Goal: Navigation & Orientation: Find specific page/section

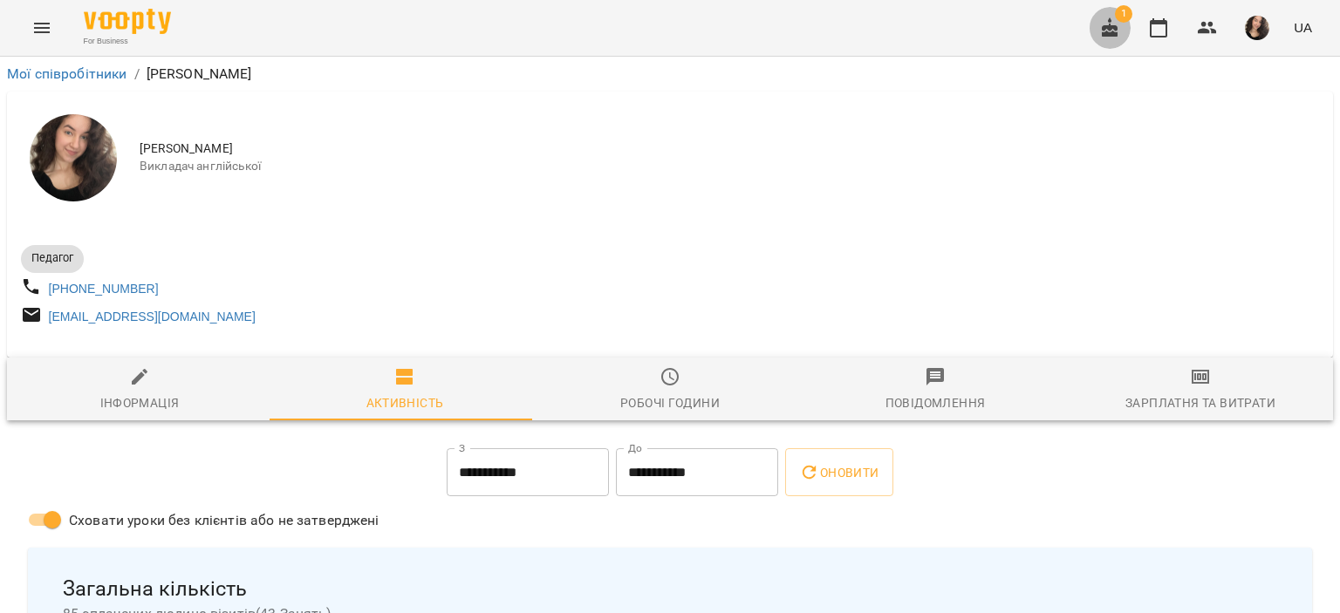
click at [1107, 30] on icon "button" at bounding box center [1109, 27] width 21 height 21
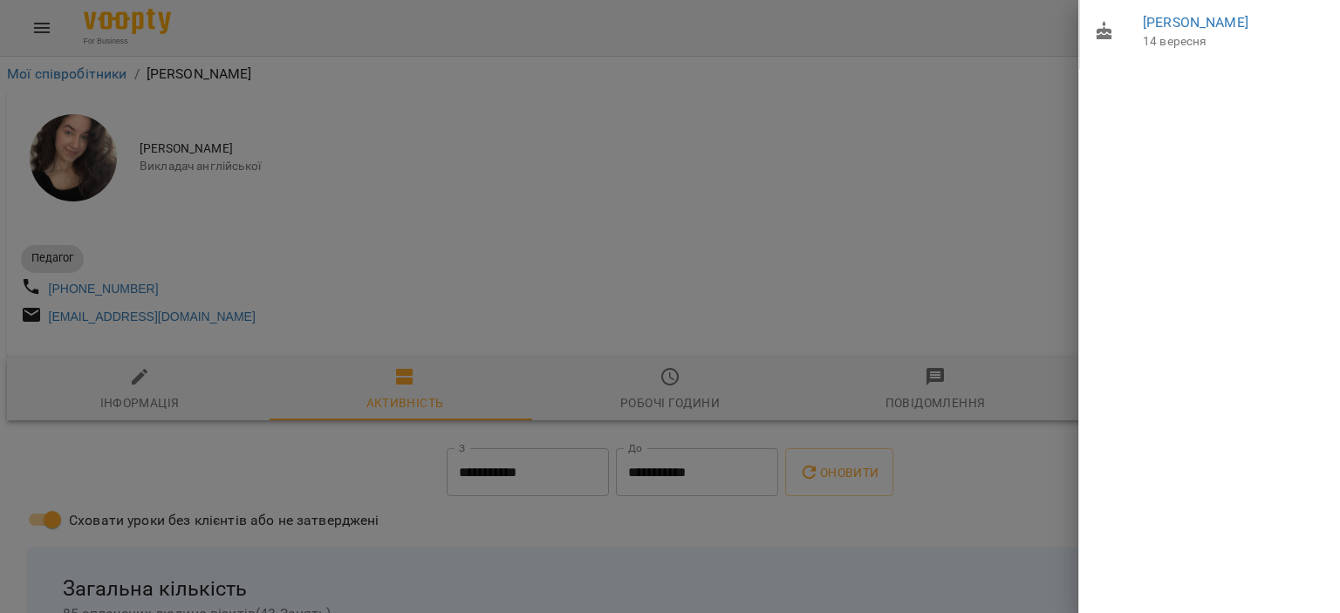
click at [871, 36] on div at bounding box center [670, 306] width 1340 height 613
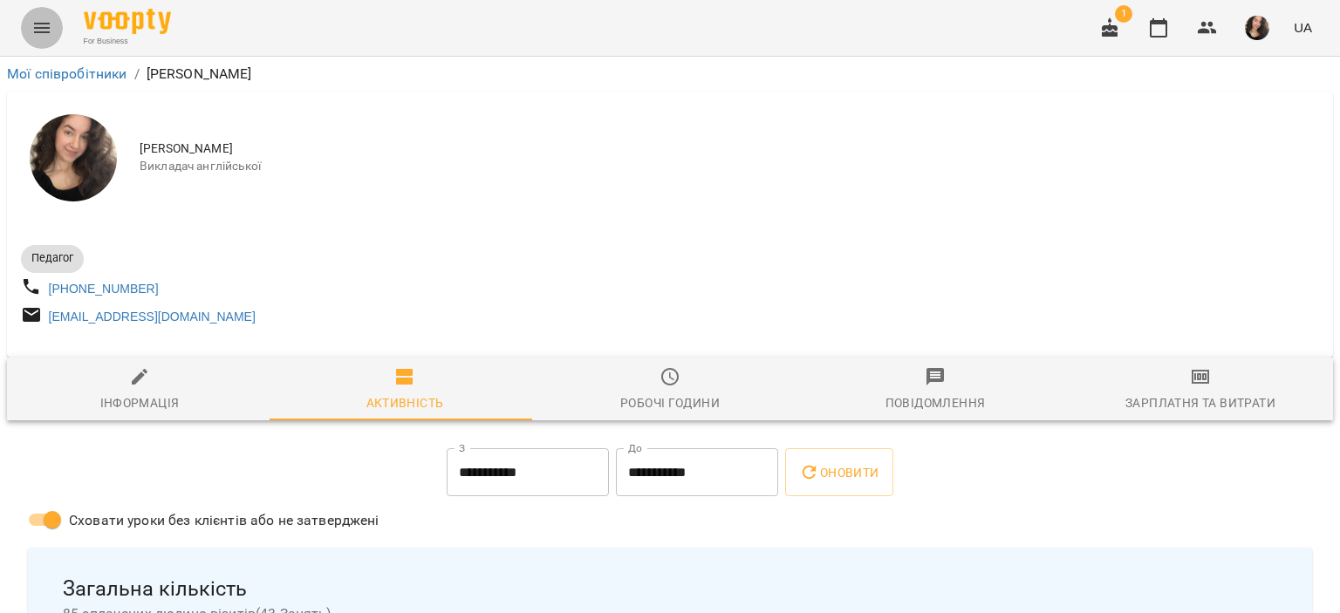
click at [38, 24] on icon "Menu" at bounding box center [41, 27] width 21 height 21
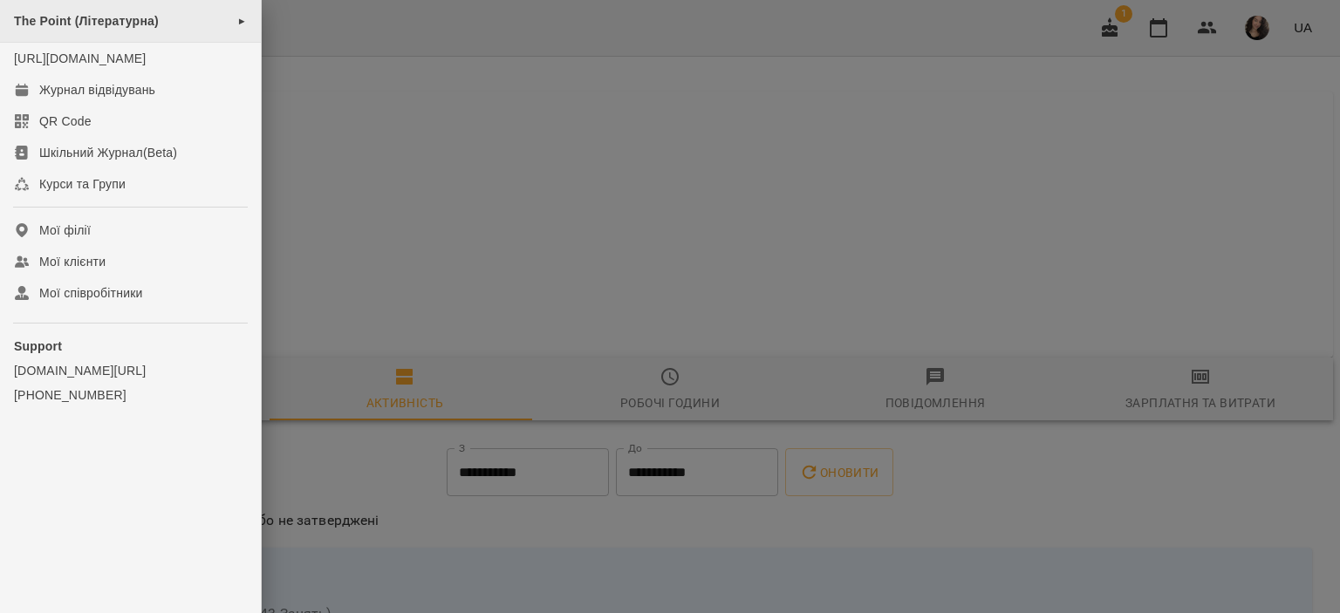
click at [141, 14] on span "The Point (Літературна)" at bounding box center [86, 21] width 145 height 14
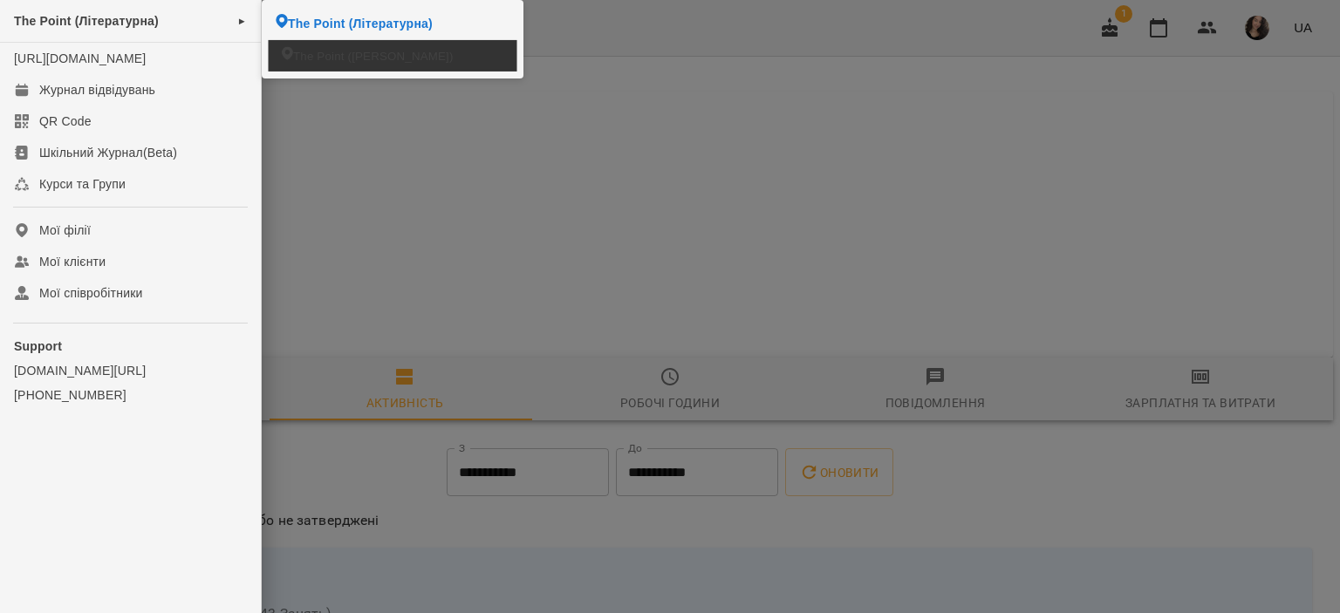
click at [291, 55] on li "The Point ([PERSON_NAME])" at bounding box center [393, 55] width 249 height 31
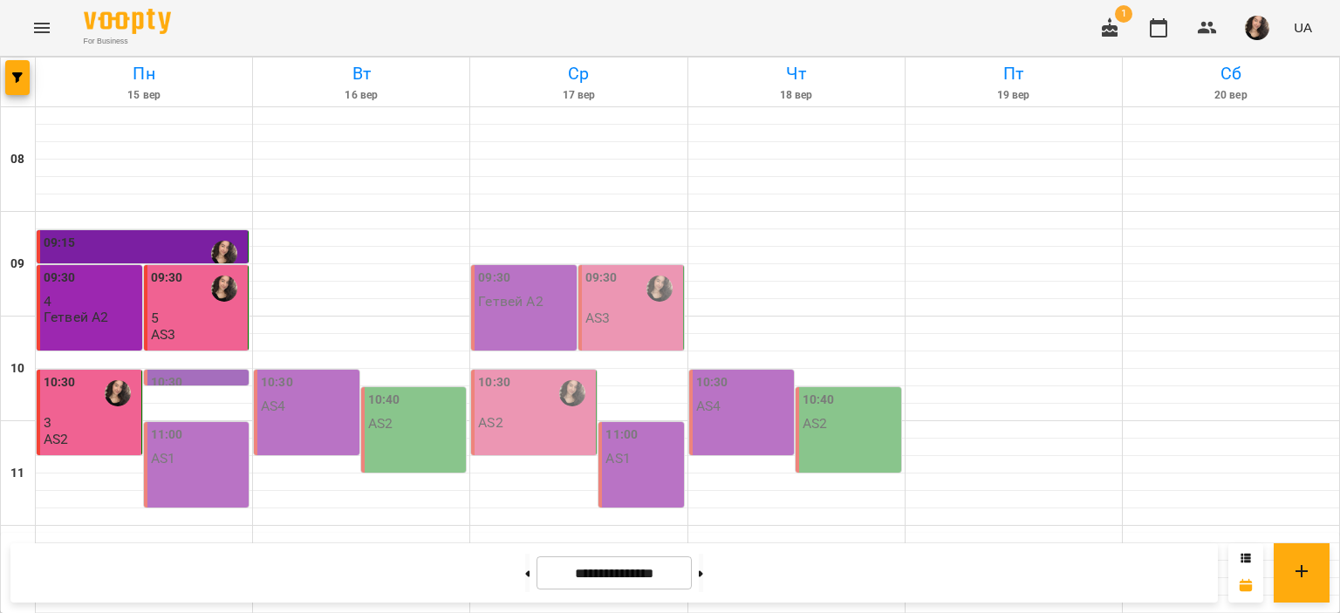
scroll to position [405, 0]
click at [40, 23] on icon "Menu" at bounding box center [42, 28] width 16 height 10
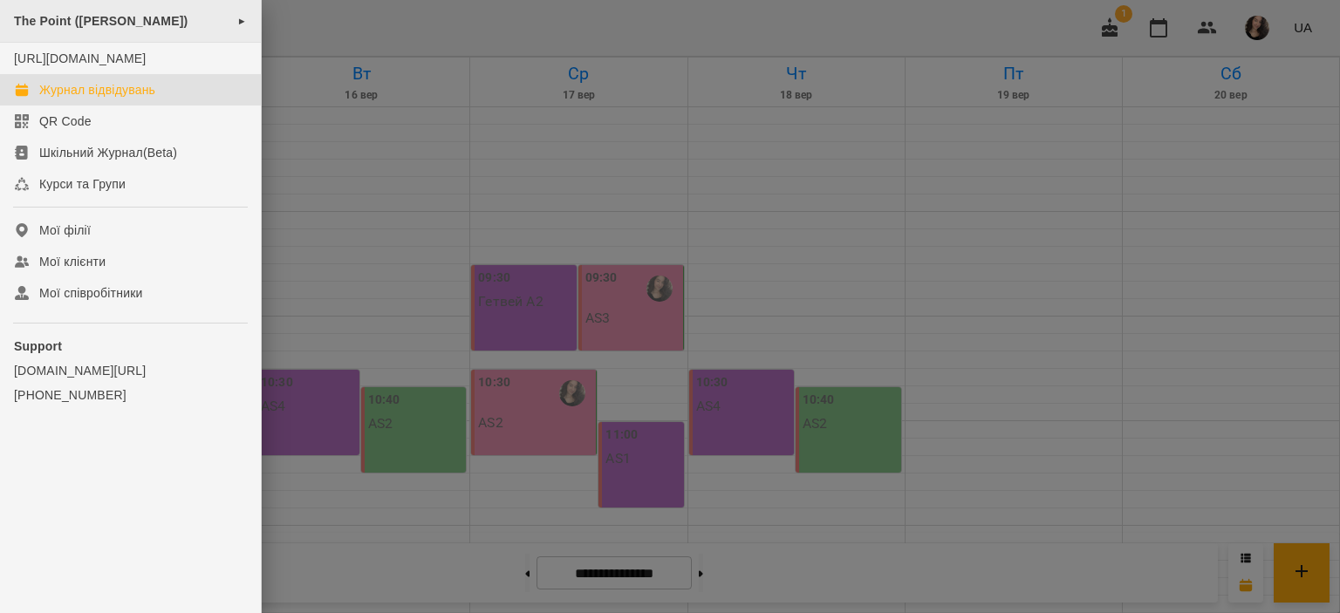
click at [105, 19] on span "The Point ([PERSON_NAME])" at bounding box center [101, 21] width 174 height 14
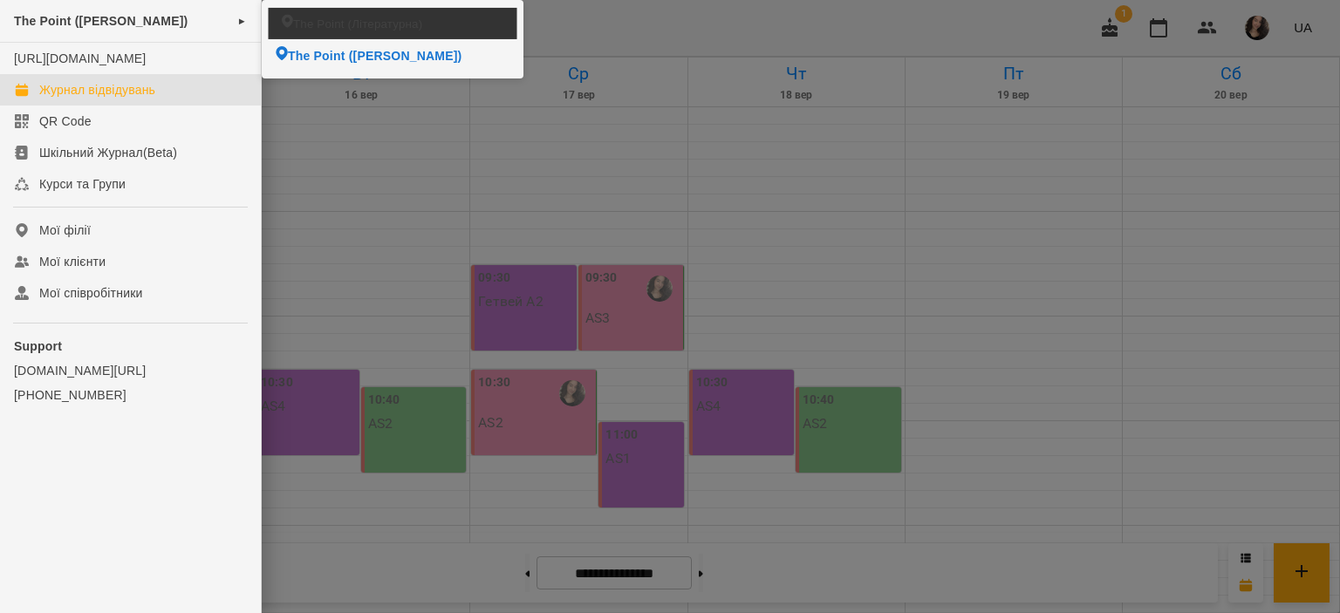
click at [332, 18] on span "The Point (Літературна)" at bounding box center [357, 23] width 129 height 17
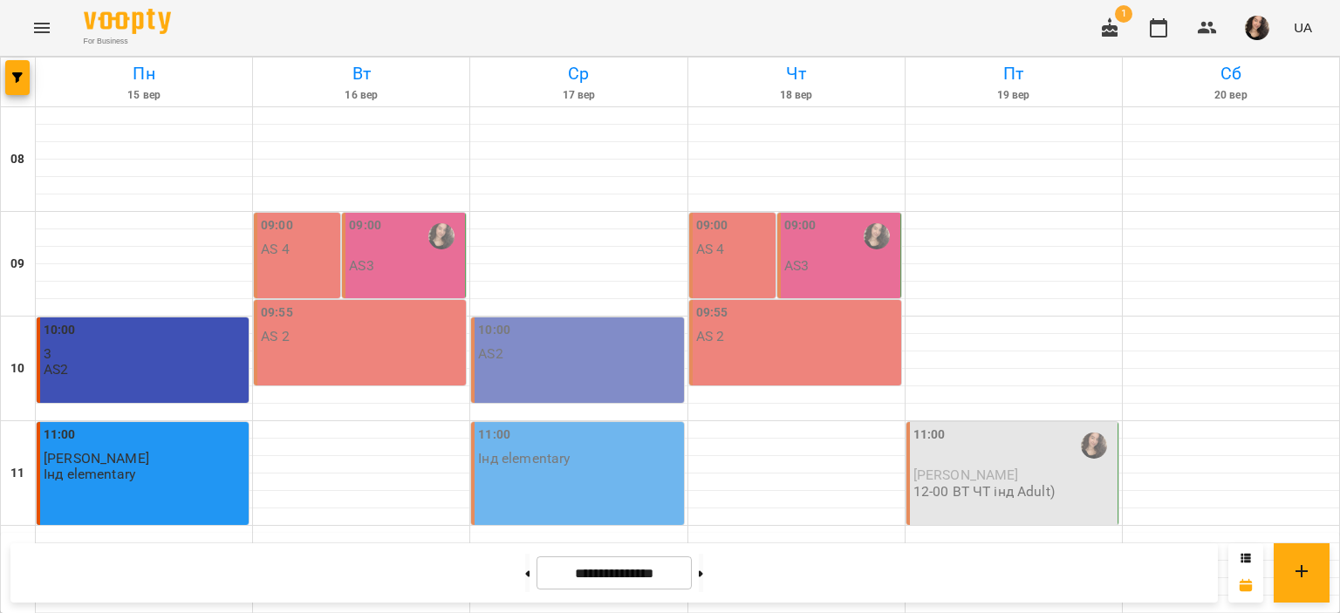
drag, startPoint x: 1318, startPoint y: 147, endPoint x: 1339, endPoint y: 277, distance: 131.7
